Goal: Find specific page/section: Find specific page/section

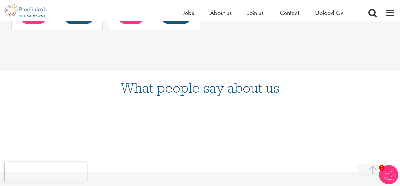
scroll to position [575, 0]
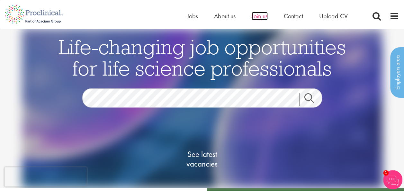
click at [261, 15] on span "Join us" at bounding box center [260, 16] width 16 height 8
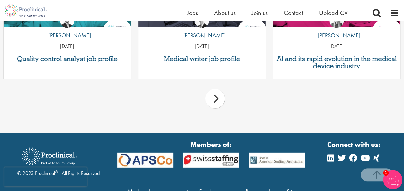
scroll to position [909, 0]
